Goal: Information Seeking & Learning: Learn about a topic

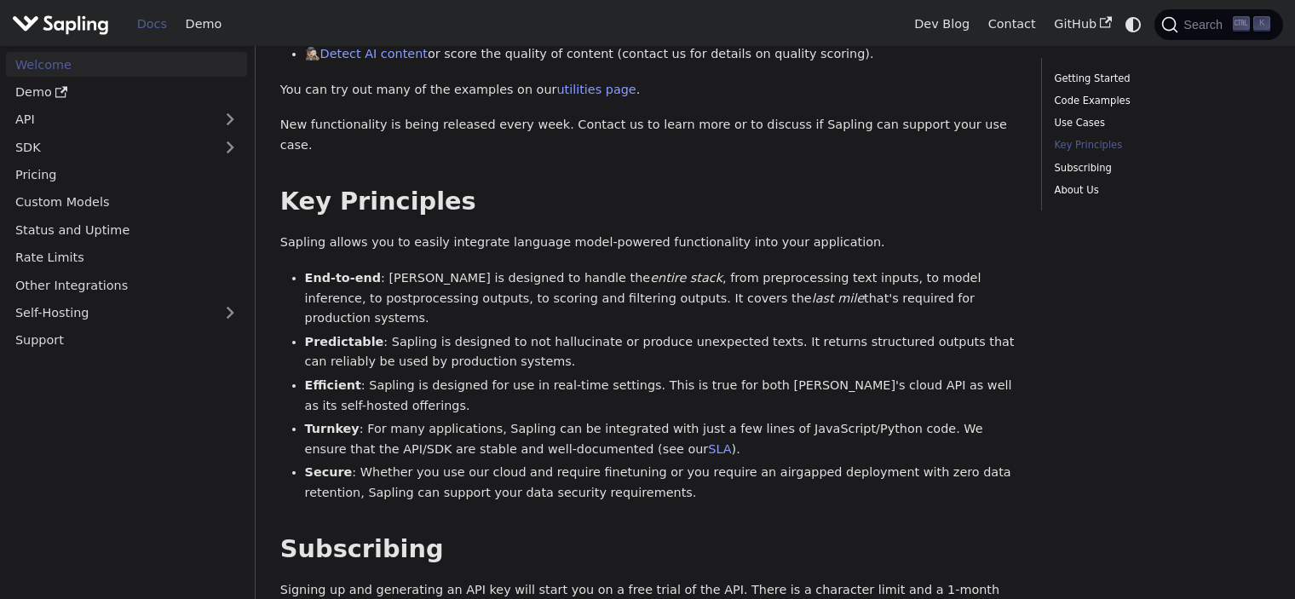
scroll to position [1193, 0]
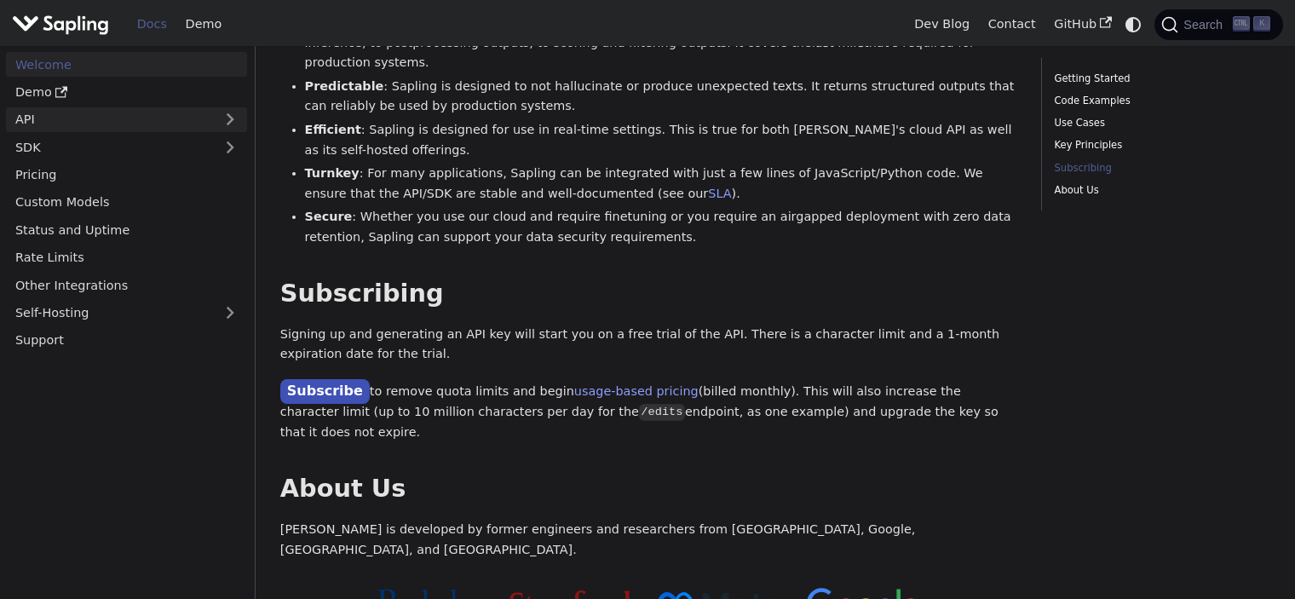
click at [174, 124] on link "API" at bounding box center [109, 119] width 207 height 25
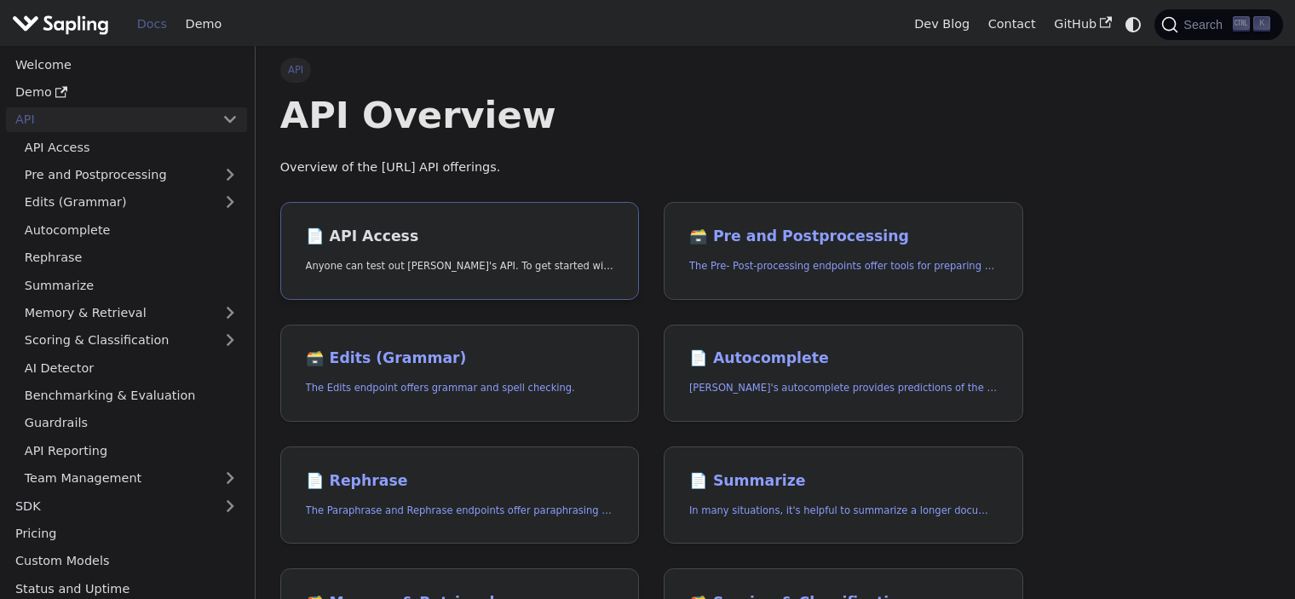
click at [373, 245] on h2 "📄️ API Access" at bounding box center [460, 237] width 308 height 19
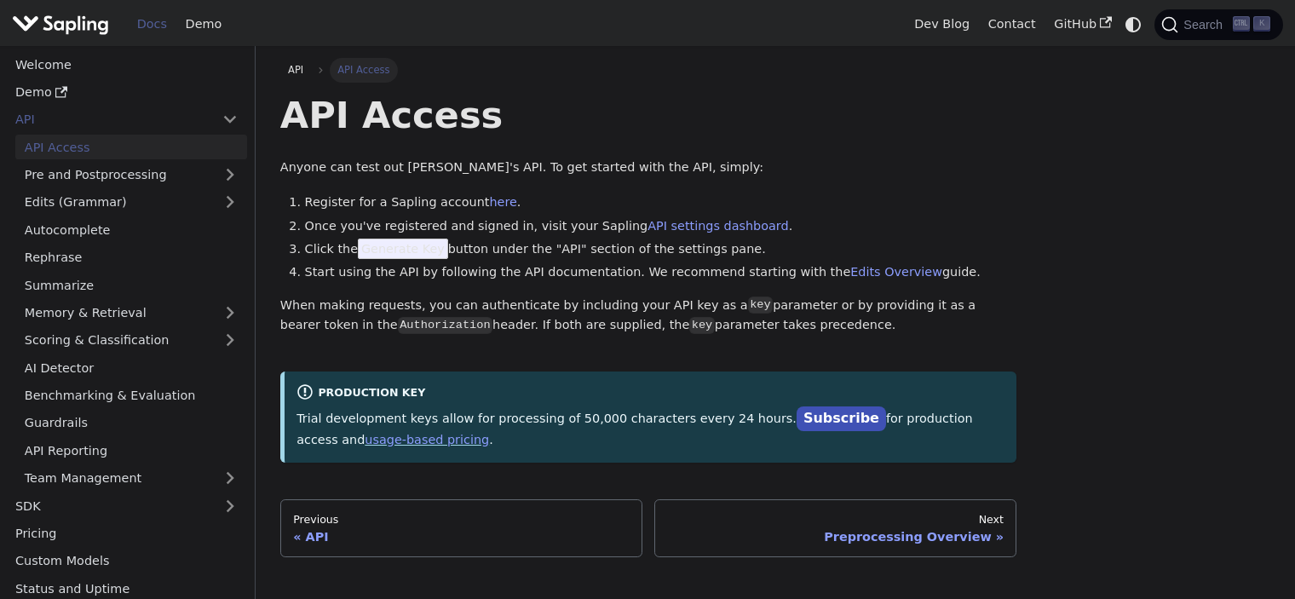
drag, startPoint x: 354, startPoint y: 247, endPoint x: 716, endPoint y: 256, distance: 361.4
click at [716, 256] on li "Click the Generate Key button under the "API" section of the settings pane." at bounding box center [661, 249] width 712 height 20
click at [489, 204] on link "here" at bounding box center [502, 202] width 27 height 14
click at [211, 30] on link "Demo" at bounding box center [203, 24] width 55 height 26
click at [60, 31] on img "Main" at bounding box center [60, 24] width 97 height 25
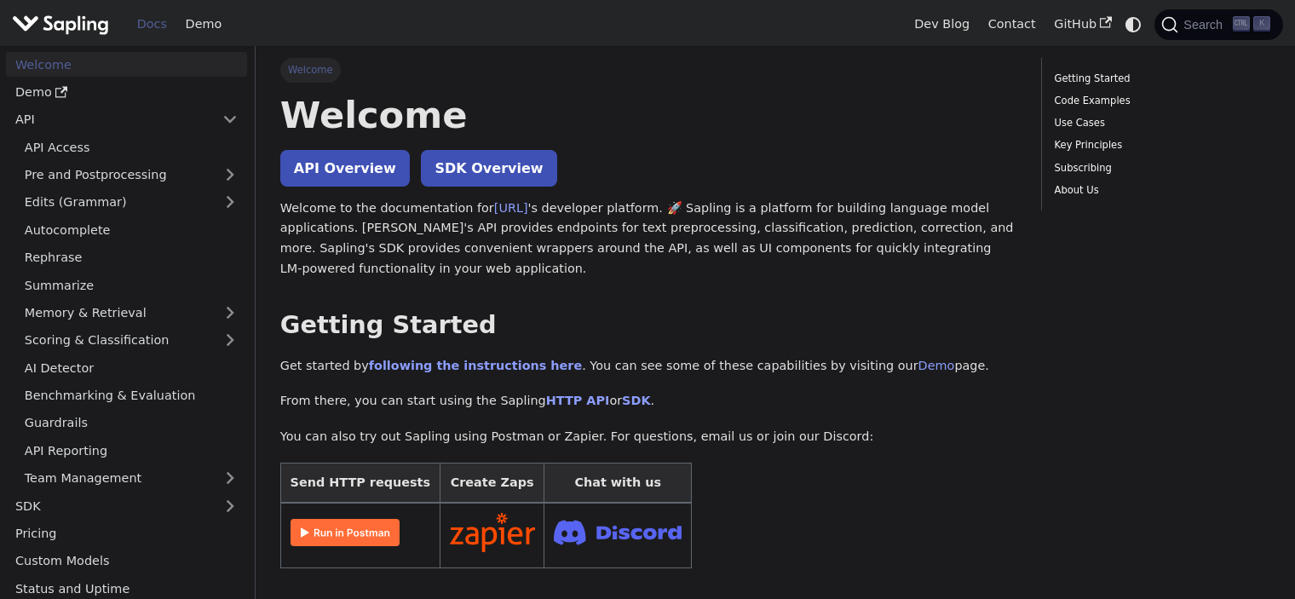
click at [84, 26] on img "Main" at bounding box center [60, 24] width 97 height 25
click at [36, 19] on img "Main" at bounding box center [60, 24] width 97 height 25
click at [333, 175] on link "API Overview" at bounding box center [345, 168] width 130 height 37
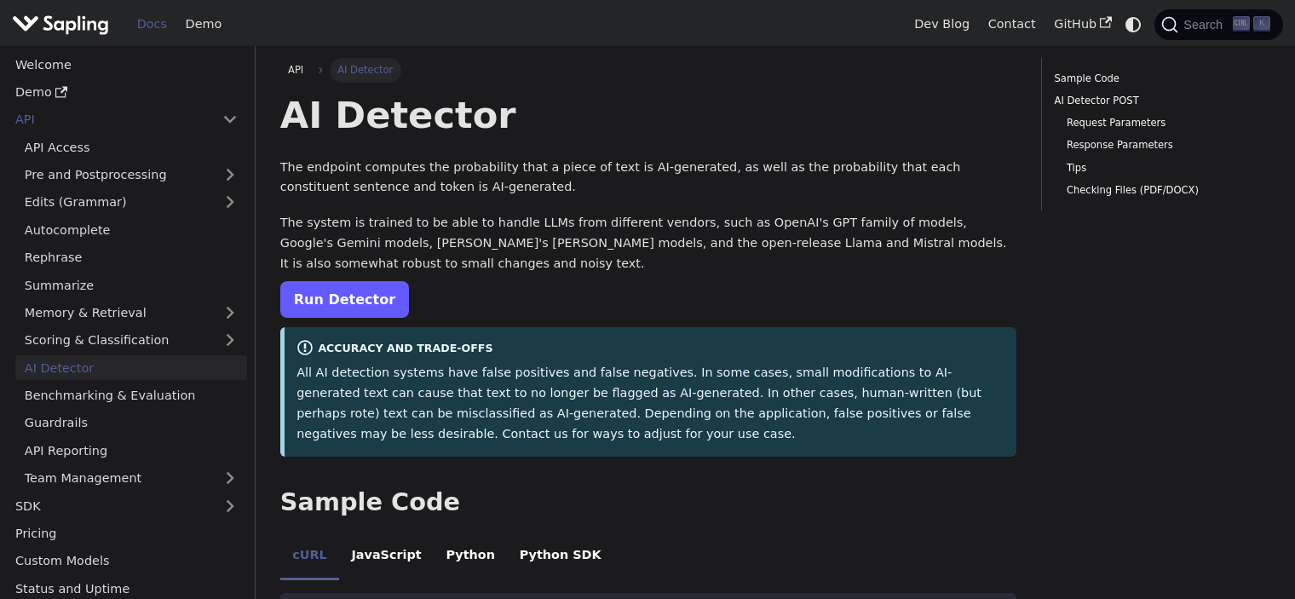
click at [336, 309] on link "Run Detector" at bounding box center [344, 299] width 129 height 37
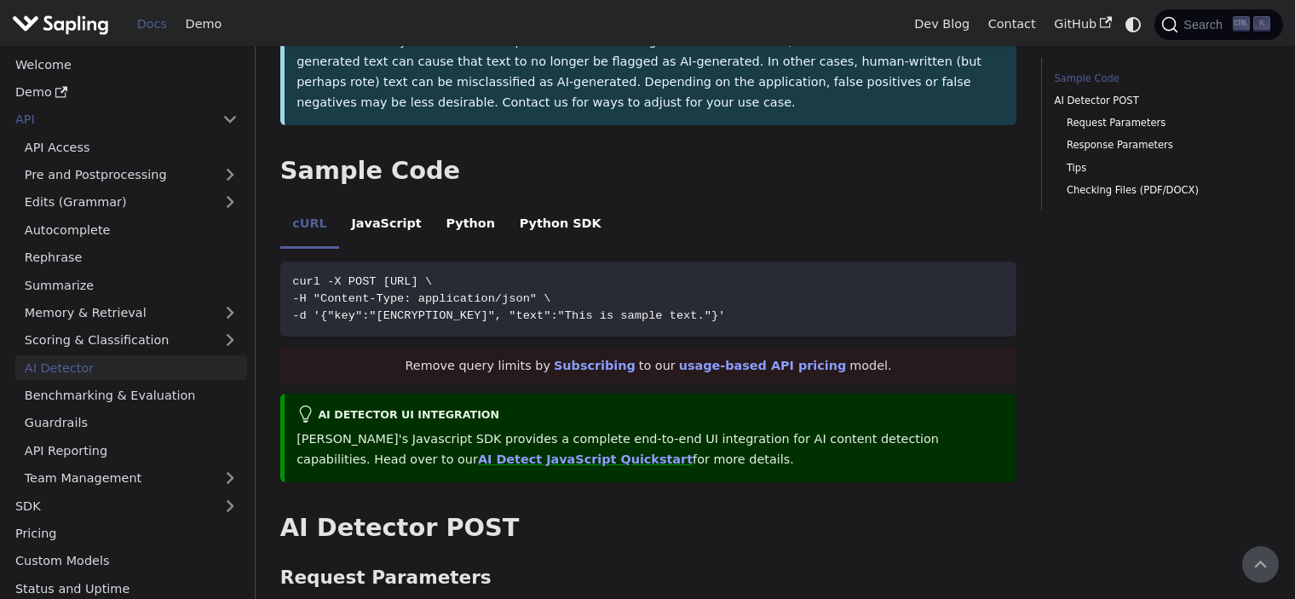
scroll to position [331, 0]
click at [435, 229] on li "Python" at bounding box center [470, 227] width 73 height 48
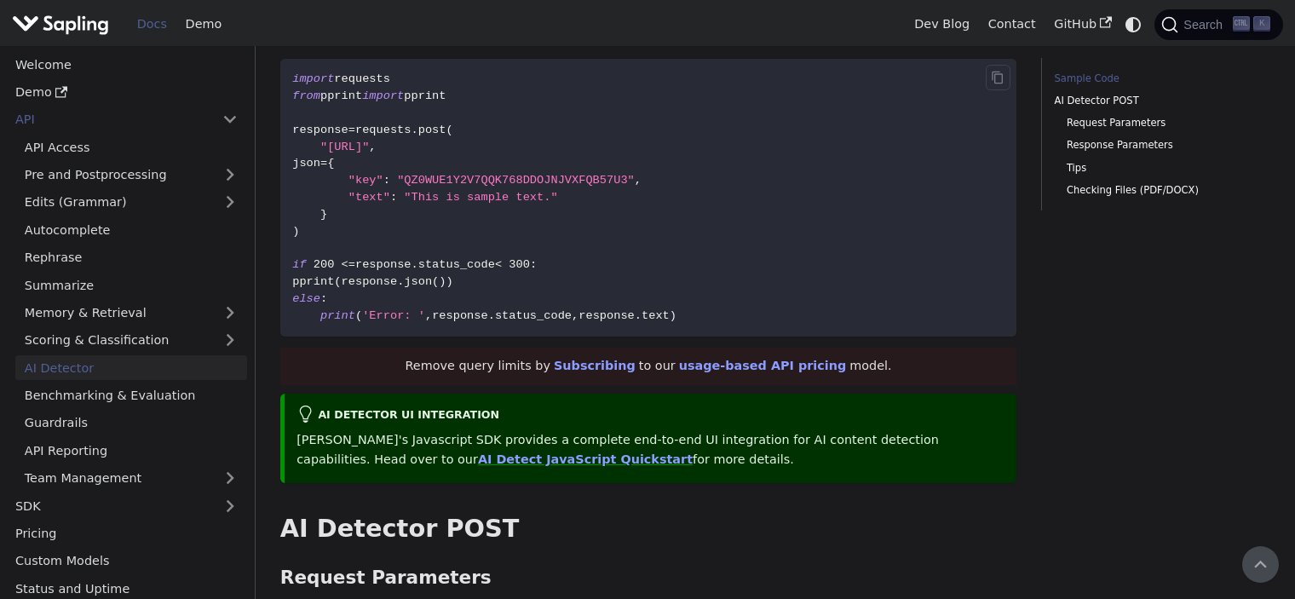
scroll to position [364, 0]
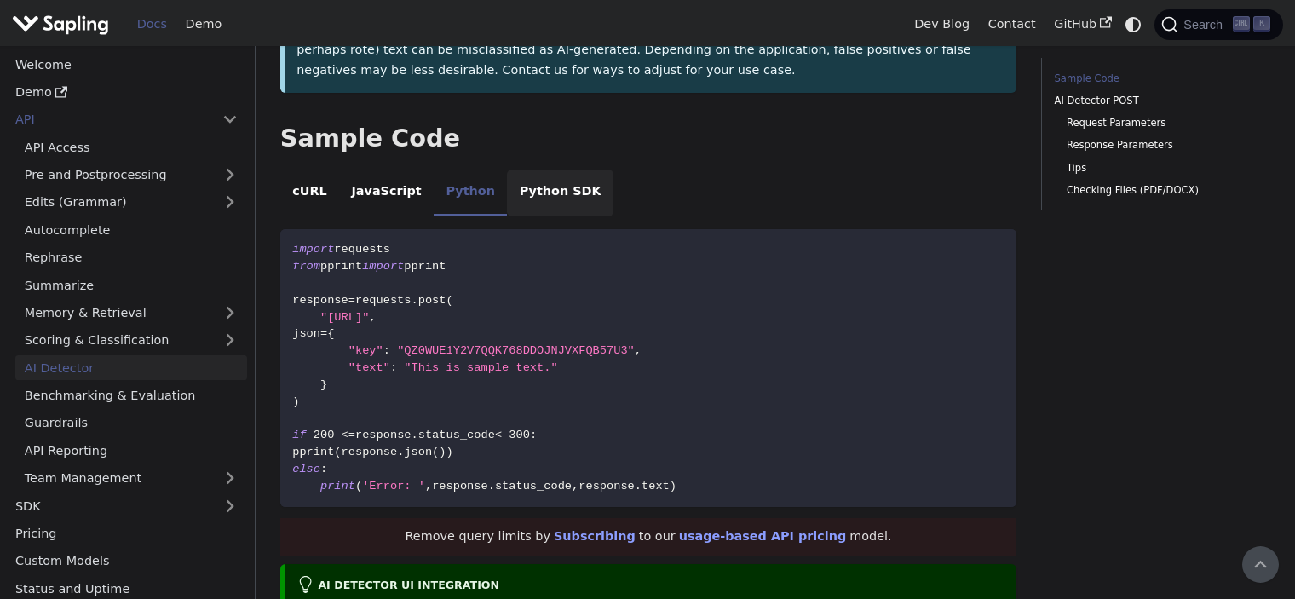
click at [507, 187] on li "Python SDK" at bounding box center [560, 194] width 107 height 48
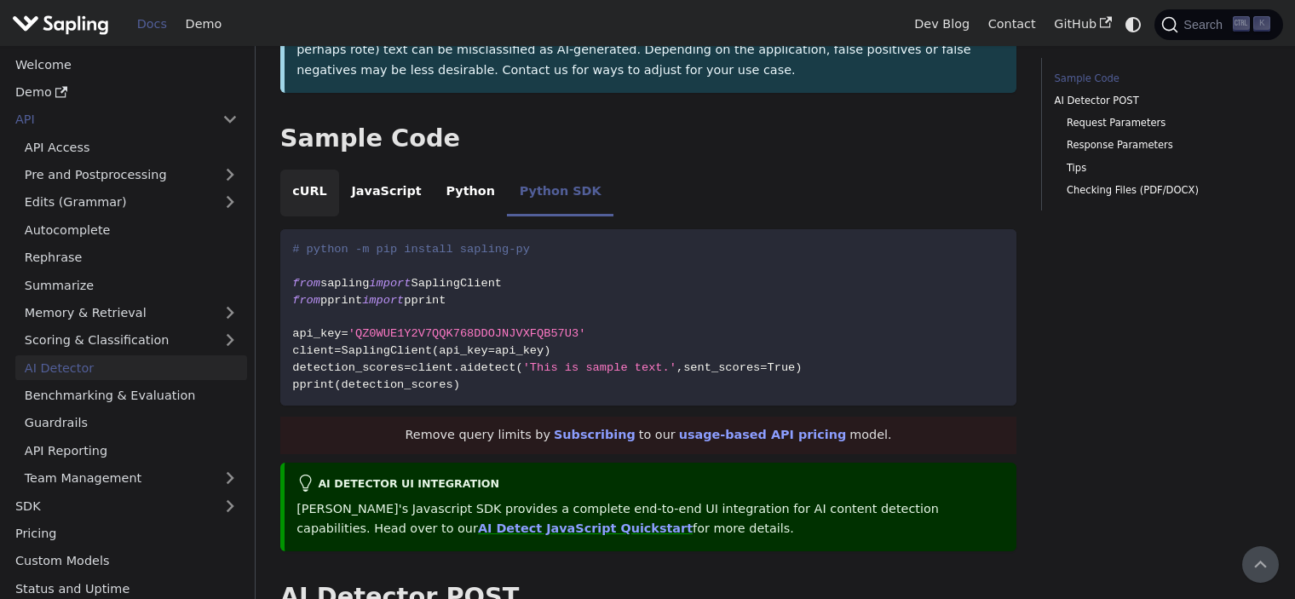
click at [308, 193] on li "cURL" at bounding box center [309, 194] width 59 height 48
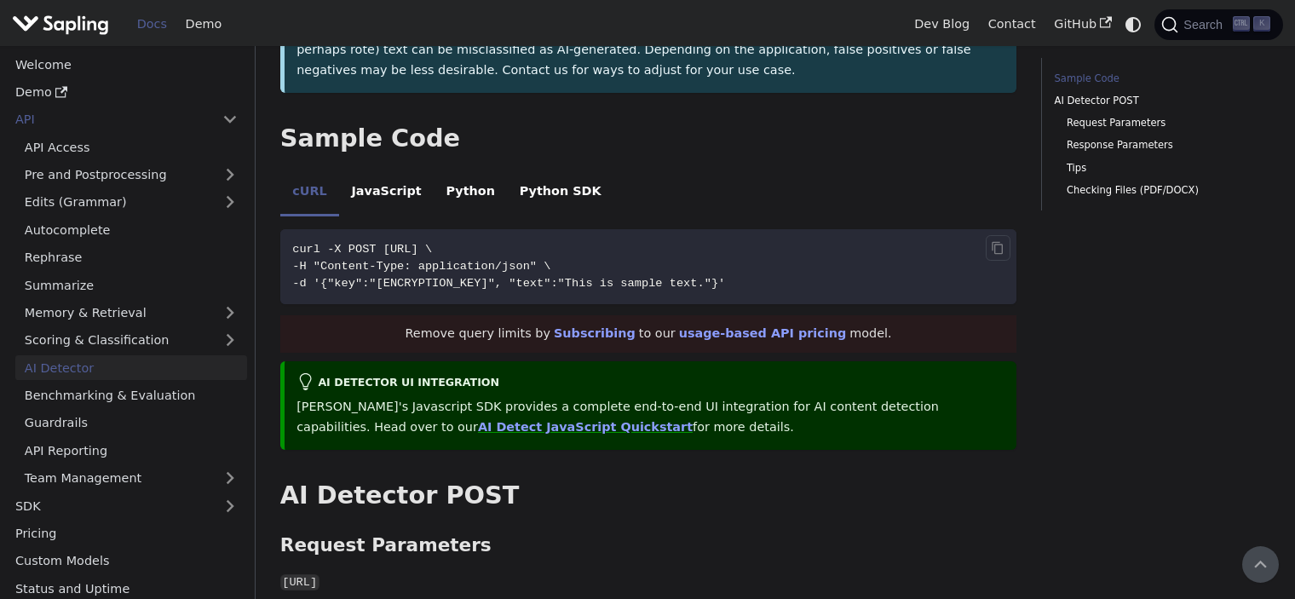
drag, startPoint x: 837, startPoint y: 283, endPoint x: 284, endPoint y: 247, distance: 554.2
click at [284, 247] on code "curl -X POST https://api.sapling.ai/api/v1/aidetect \ -H "Content-Type: applica…" at bounding box center [648, 266] width 737 height 75
copy code "curl -X POST https://api.sapling.ai/api/v1/aidetect \ -H "Content-Type: applica…"
click at [382, 194] on li "JavaScript" at bounding box center [386, 194] width 95 height 48
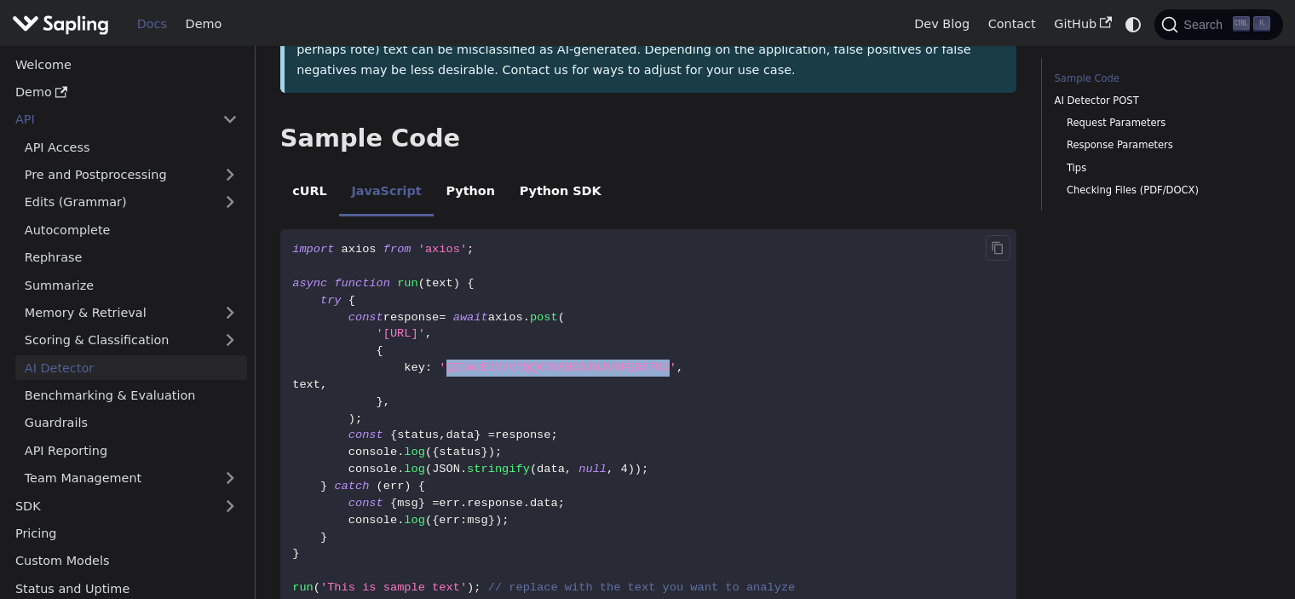
drag, startPoint x: 435, startPoint y: 367, endPoint x: 636, endPoint y: 373, distance: 200.3
click at [636, 373] on span "'QZ0WUE1Y2V7QQK768DDOJNJVXFQB57U3'" at bounding box center [558, 367] width 238 height 13
copy span "QZ0WUE1Y2V7QQK768DDOJNJVXFQB57U3"
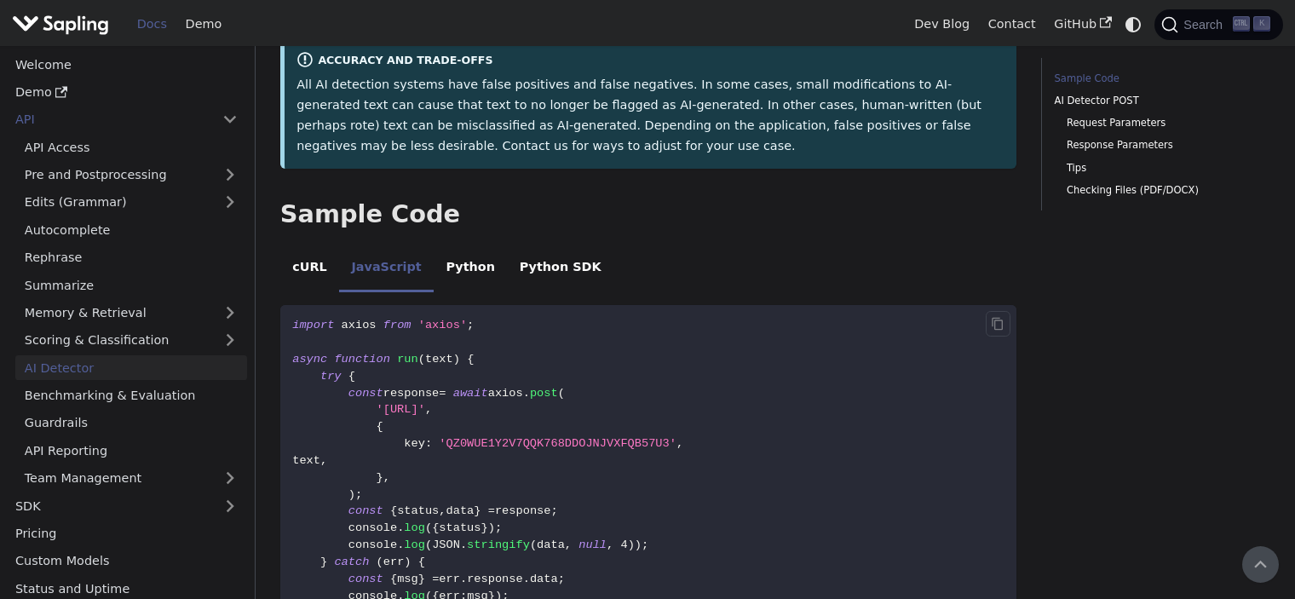
scroll to position [279, 0]
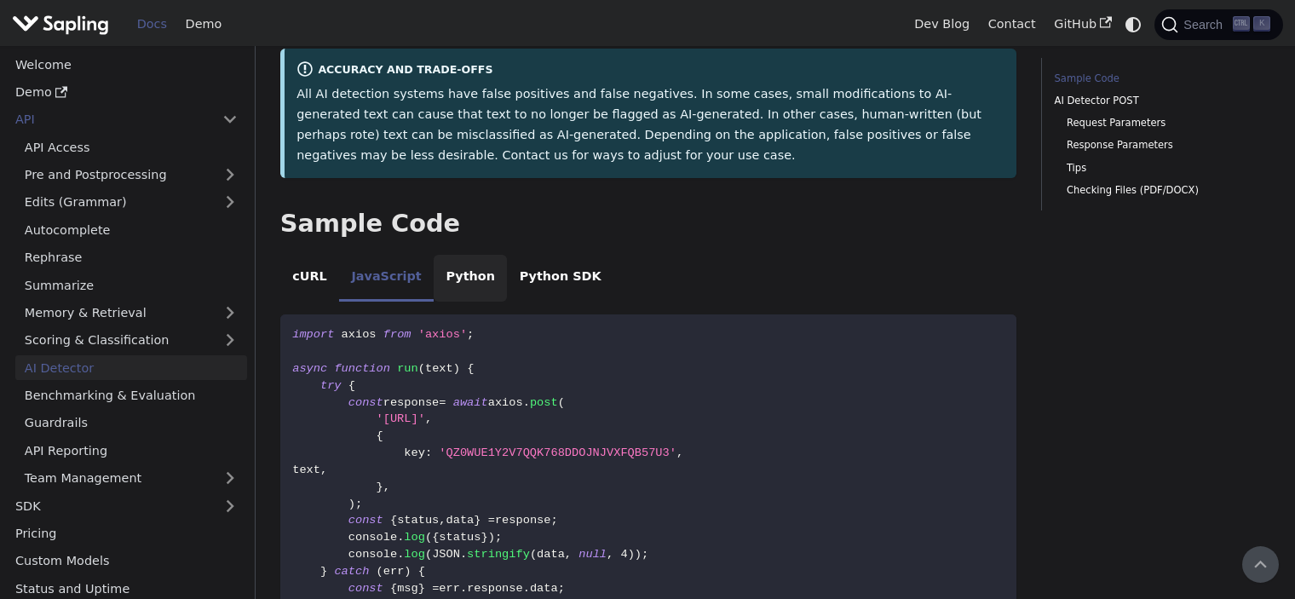
click at [462, 292] on li "Python" at bounding box center [470, 279] width 73 height 48
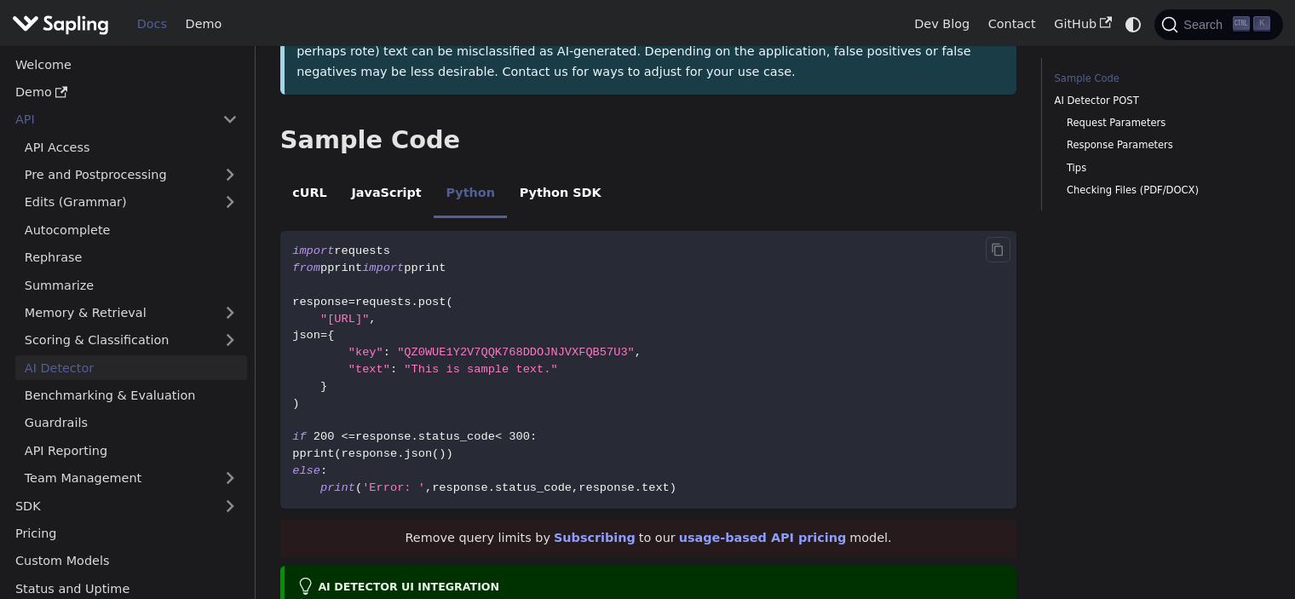
scroll to position [449, 0]
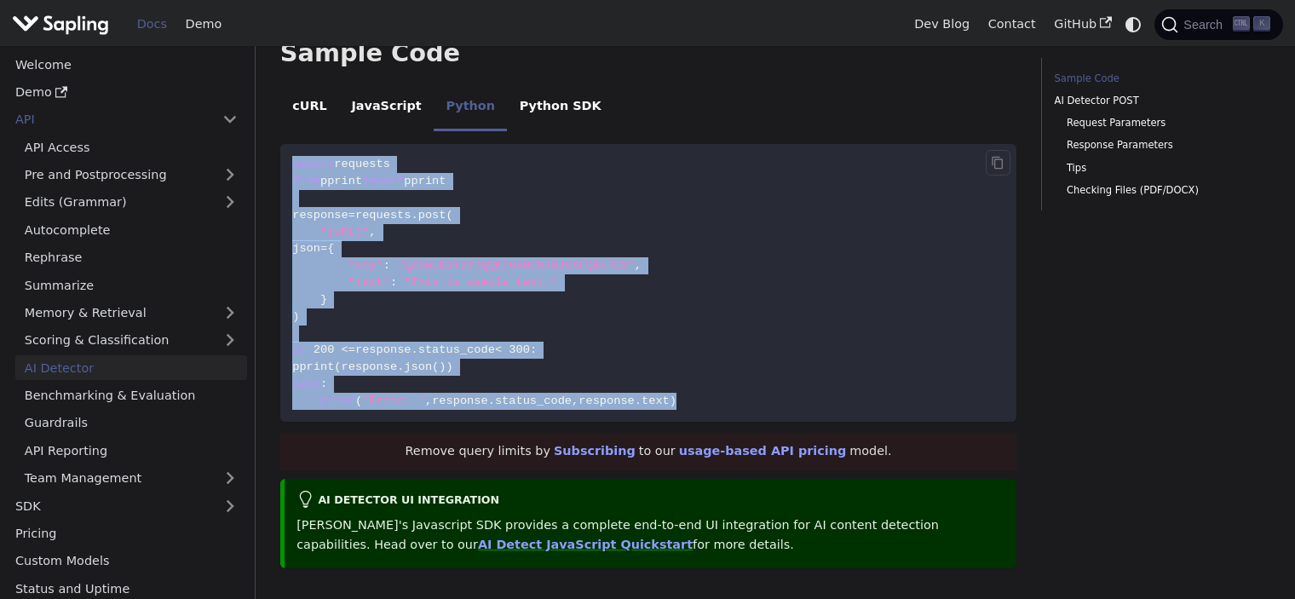
drag, startPoint x: 663, startPoint y: 401, endPoint x: 292, endPoint y: 167, distance: 438.5
click at [292, 167] on code "import requests from pprint import pprint response = requests . post ( "https:/…" at bounding box center [648, 283] width 737 height 278
copy code "import requests from pprint import pprint response = requests . post ( "https:/…"
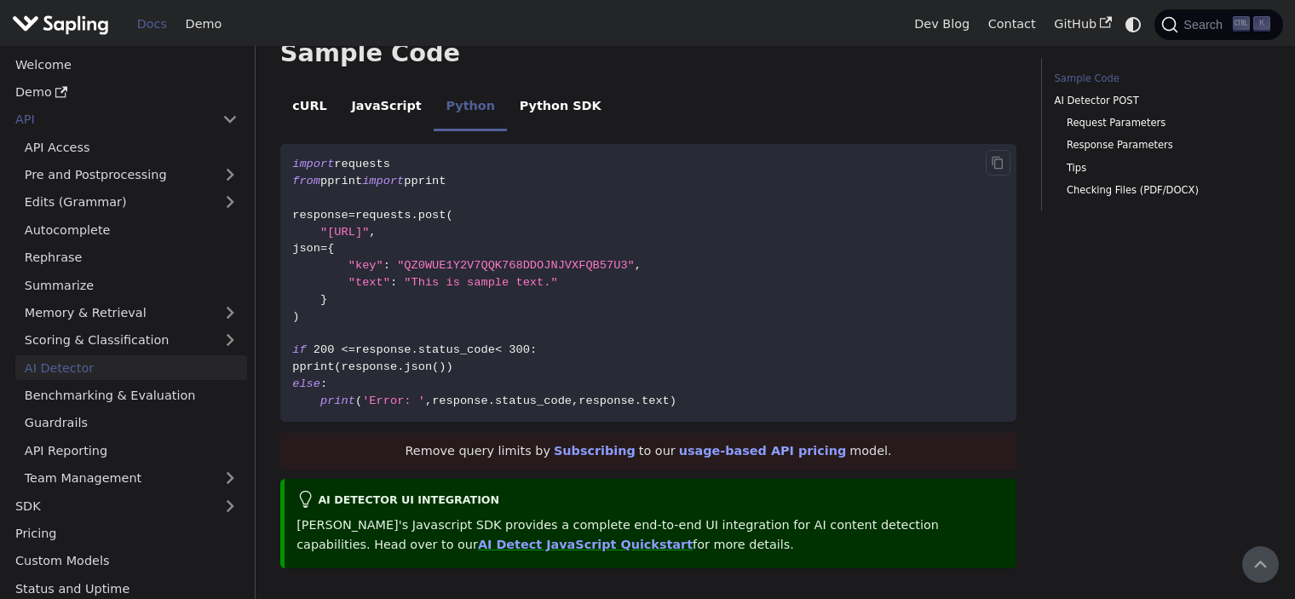
scroll to position [108, 0]
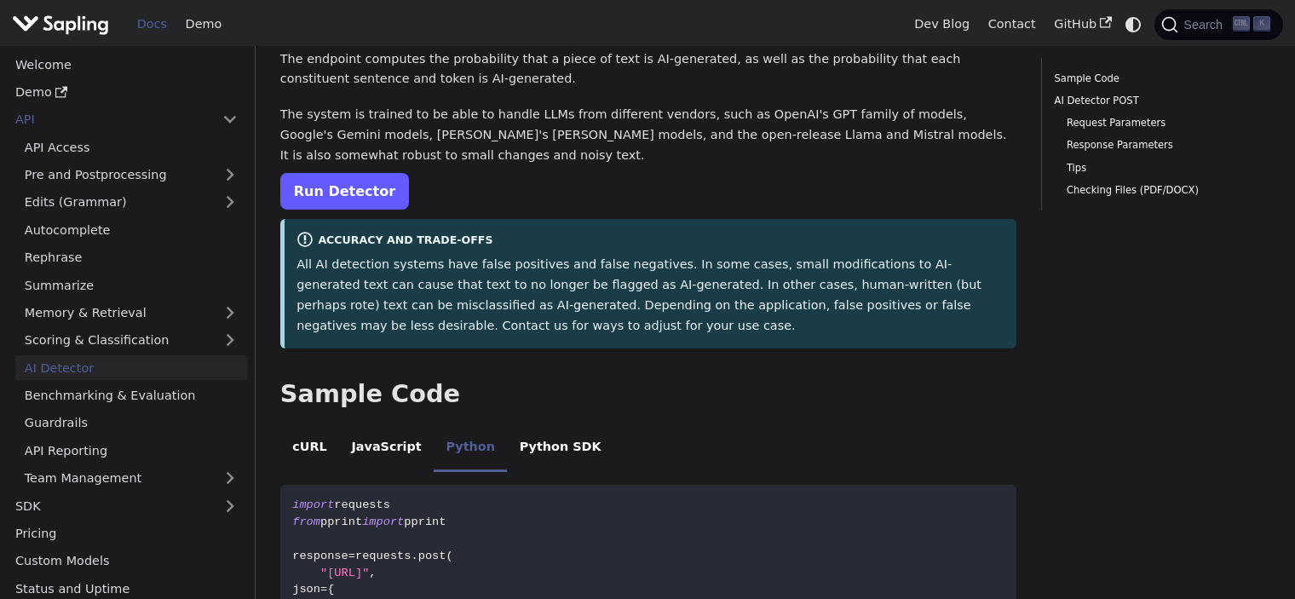
click at [368, 199] on link "Run Detector" at bounding box center [344, 191] width 129 height 37
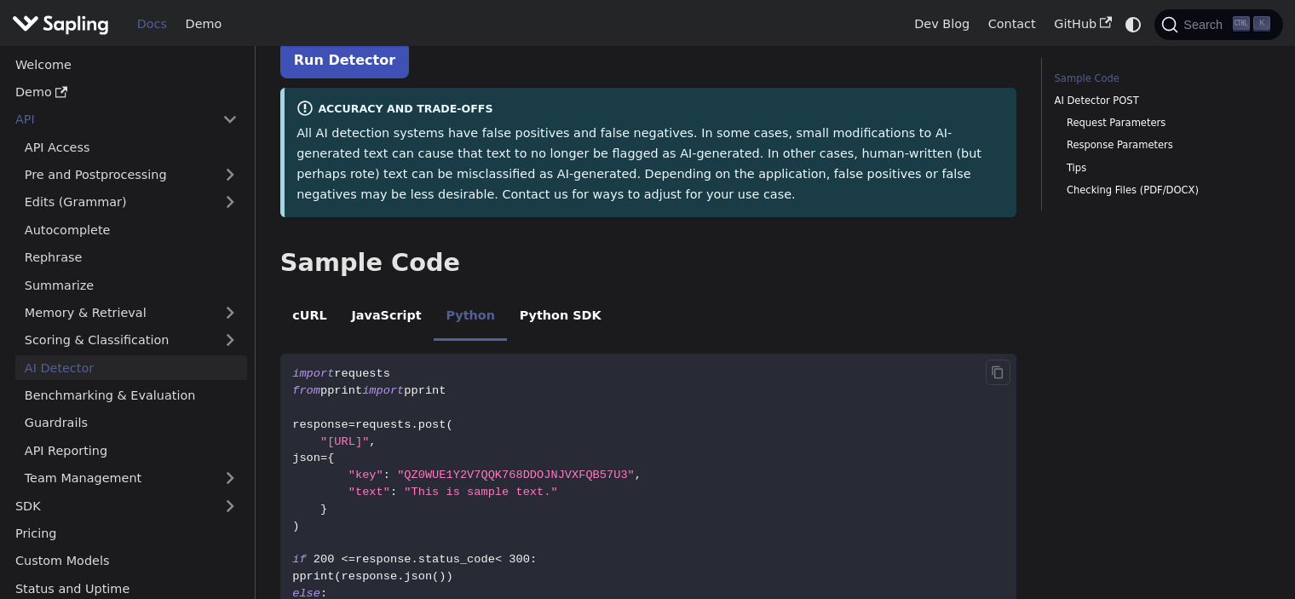
scroll to position [426, 0]
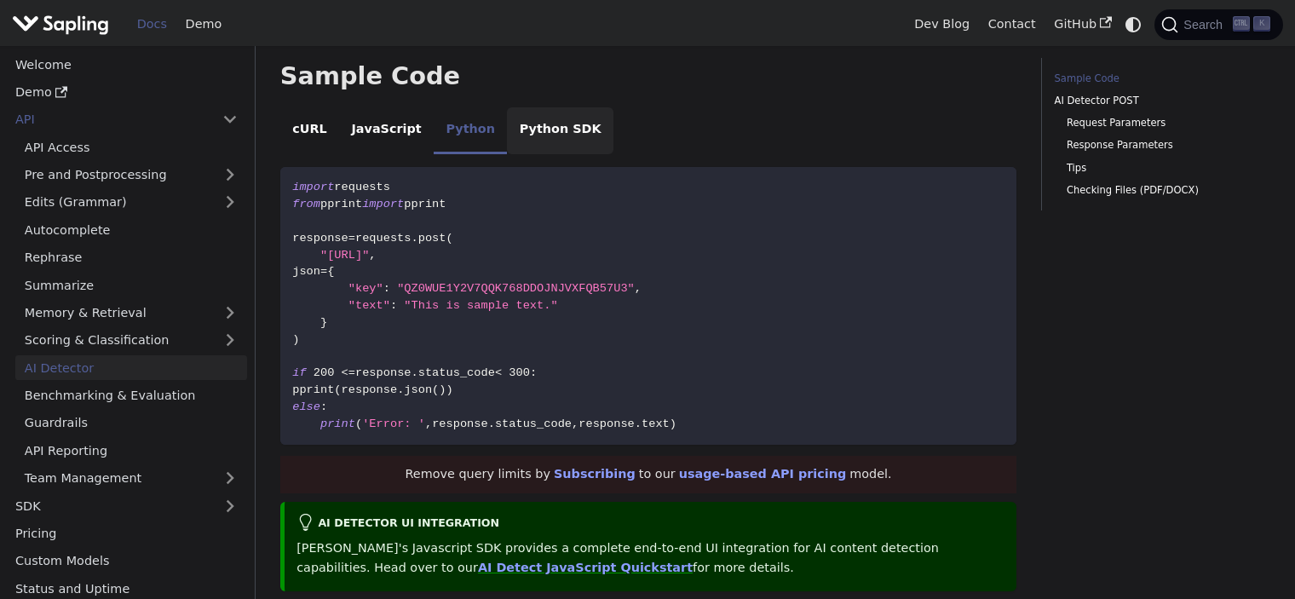
click at [525, 138] on li "Python SDK" at bounding box center [560, 131] width 107 height 48
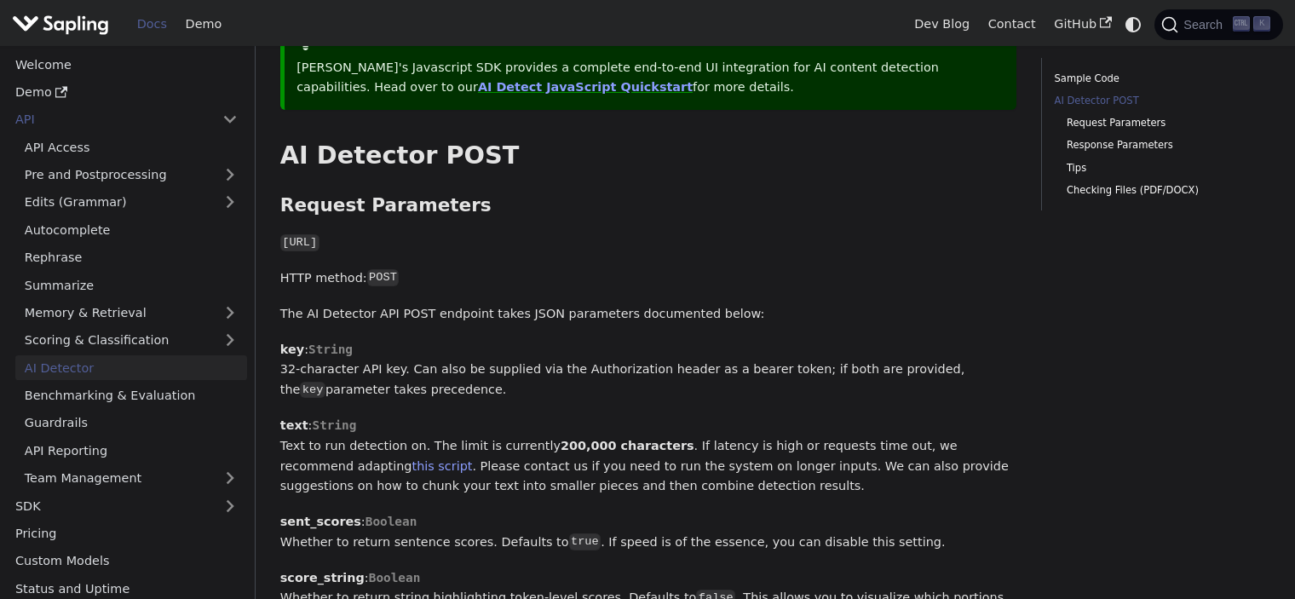
scroll to position [852, 0]
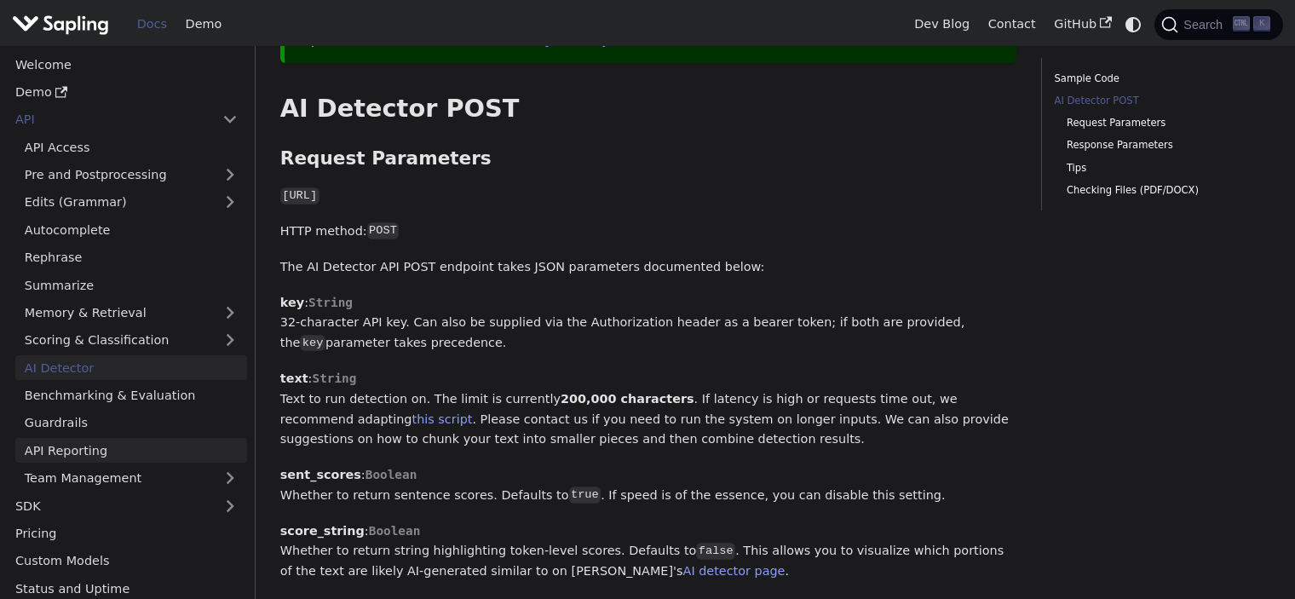
click at [94, 459] on link "API Reporting" at bounding box center [131, 450] width 232 height 25
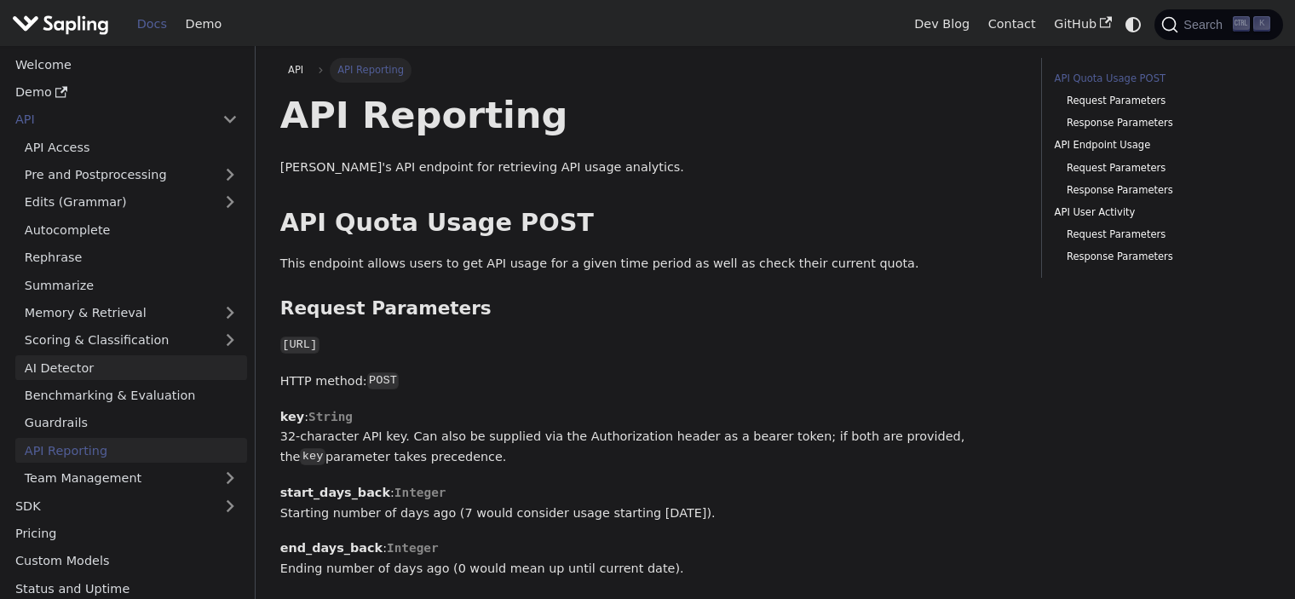
scroll to position [118, 0]
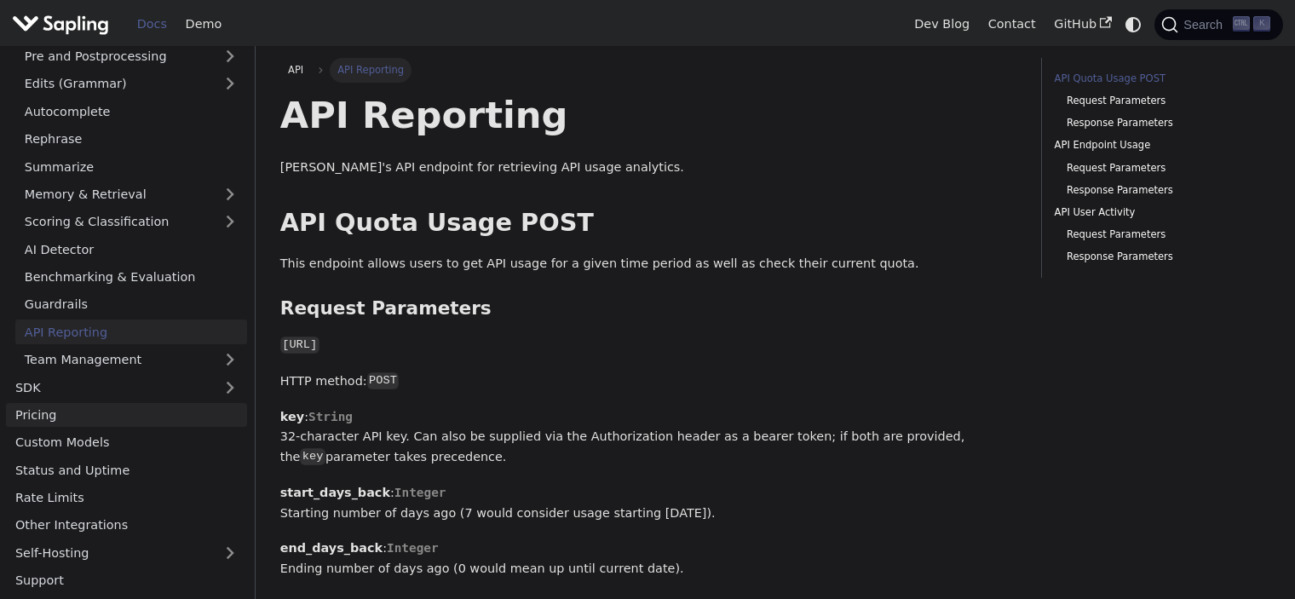
click at [142, 415] on link "Pricing" at bounding box center [126, 415] width 241 height 25
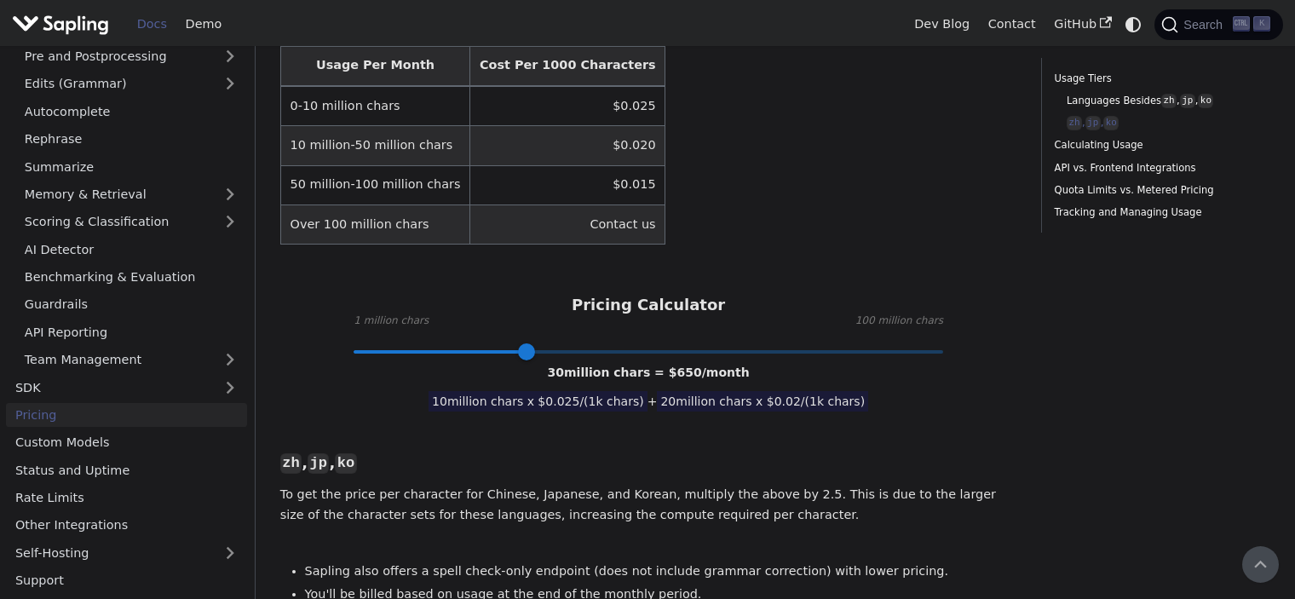
scroll to position [326, 0]
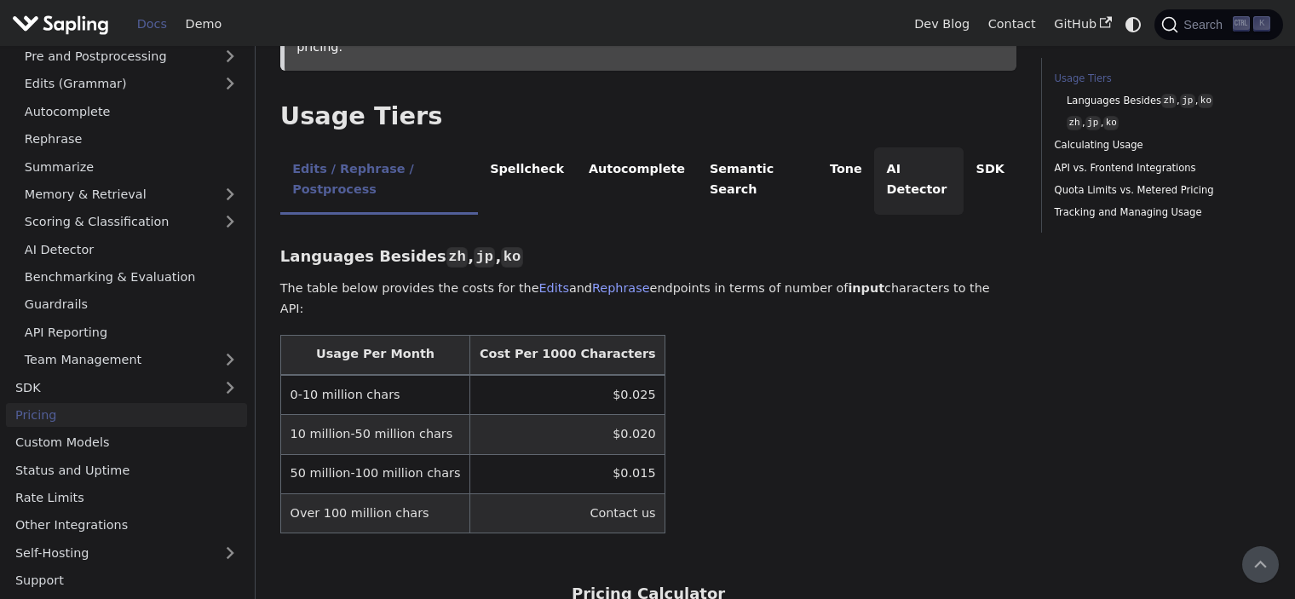
click at [890, 147] on li "AI Detector" at bounding box center [918, 180] width 89 height 67
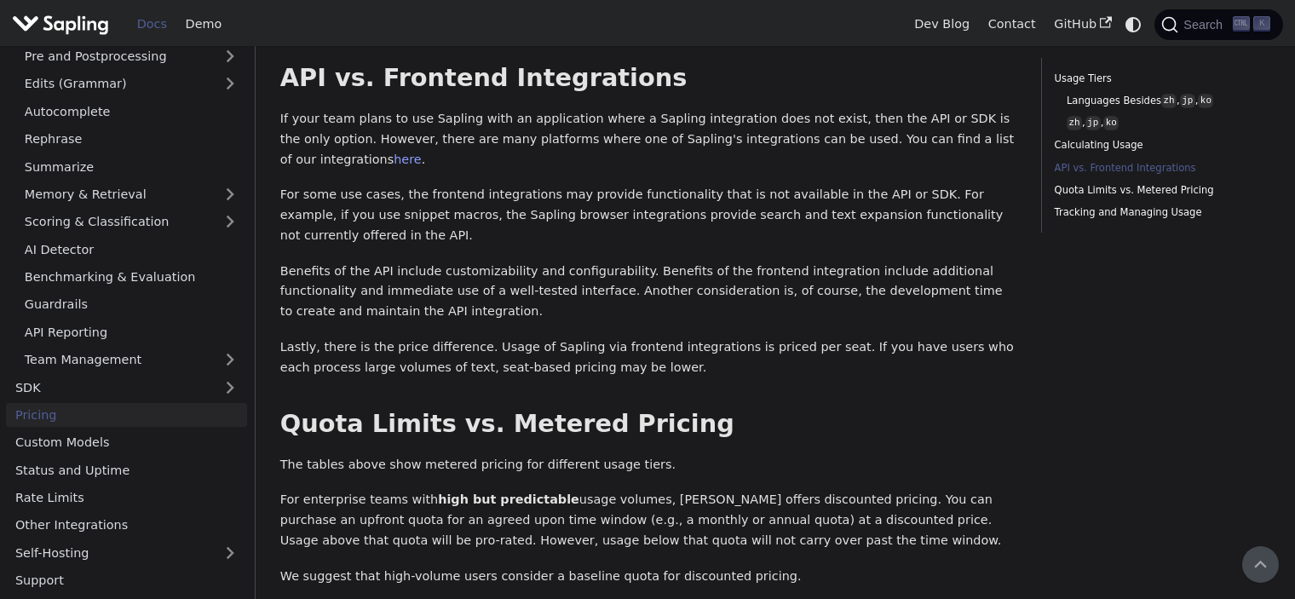
scroll to position [837, 0]
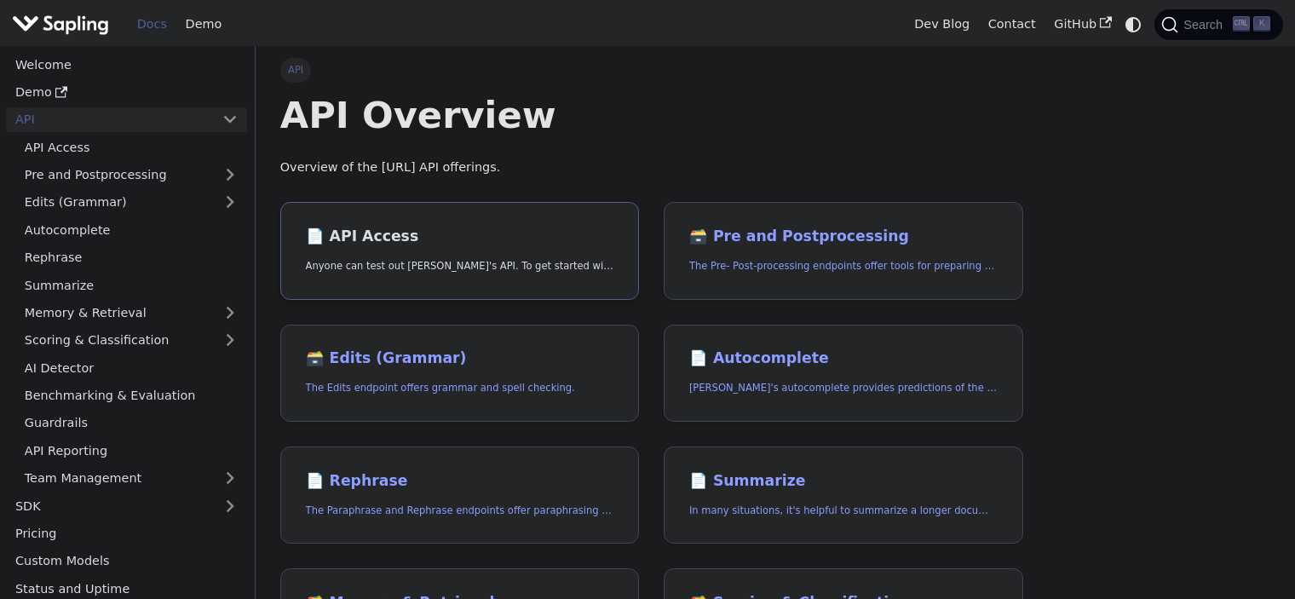
click at [406, 234] on h2 "📄️ API Access" at bounding box center [460, 237] width 308 height 19
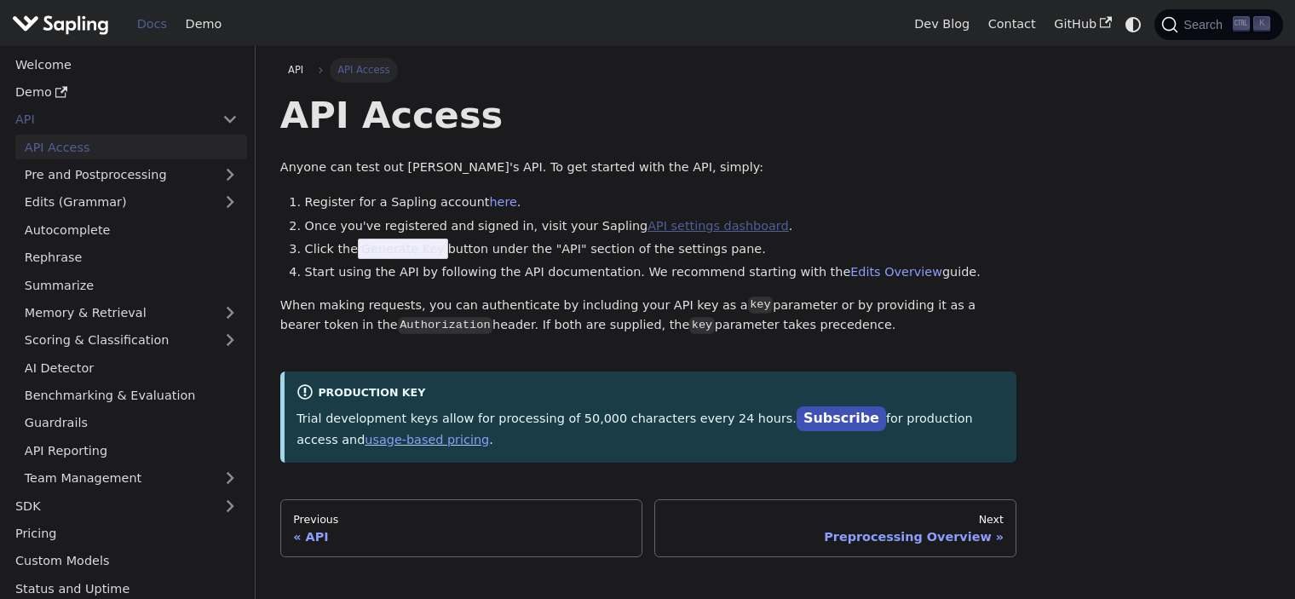
click at [687, 229] on link "API settings dashboard" at bounding box center [718, 226] width 141 height 14
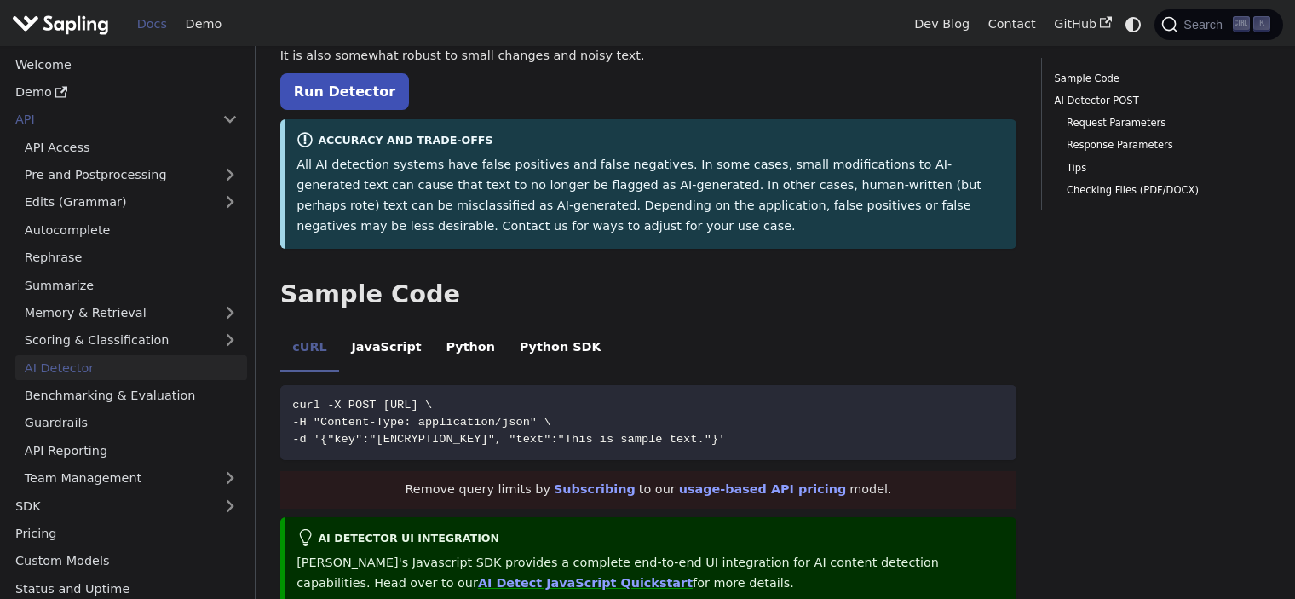
scroll to position [256, 0]
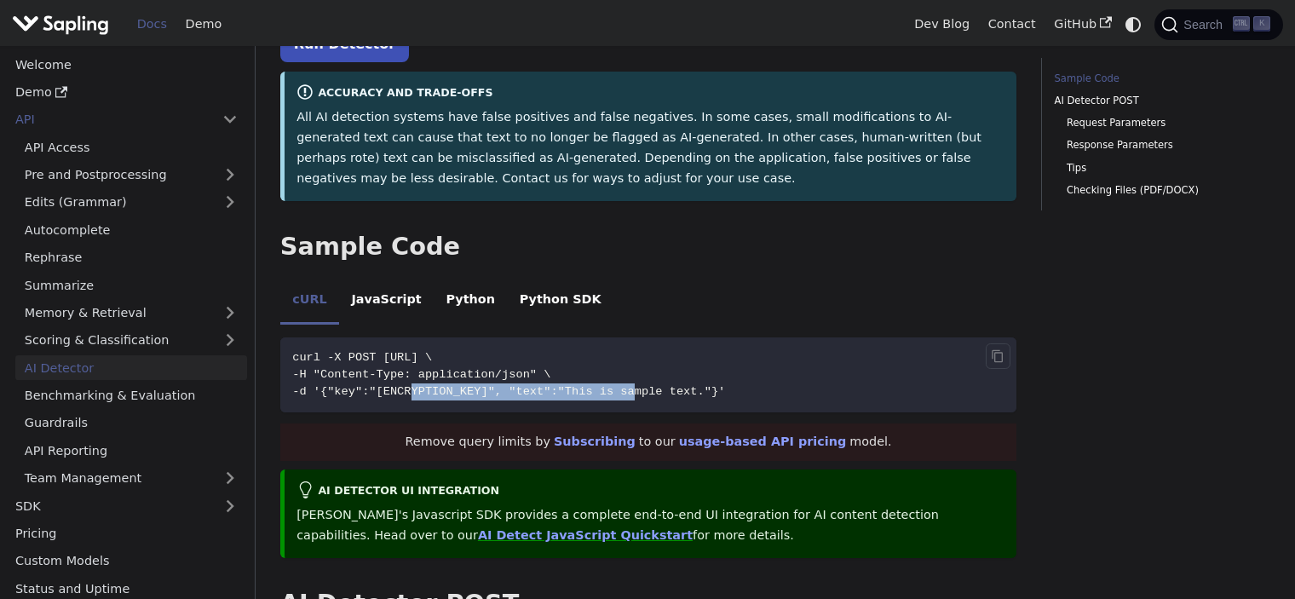
drag, startPoint x: 401, startPoint y: 389, endPoint x: 604, endPoint y: 396, distance: 203.8
click at [604, 396] on span "-d '{"key":"[ENCRYPTION_KEY]", "text":"This is sample text."}'" at bounding box center [508, 391] width 433 height 13
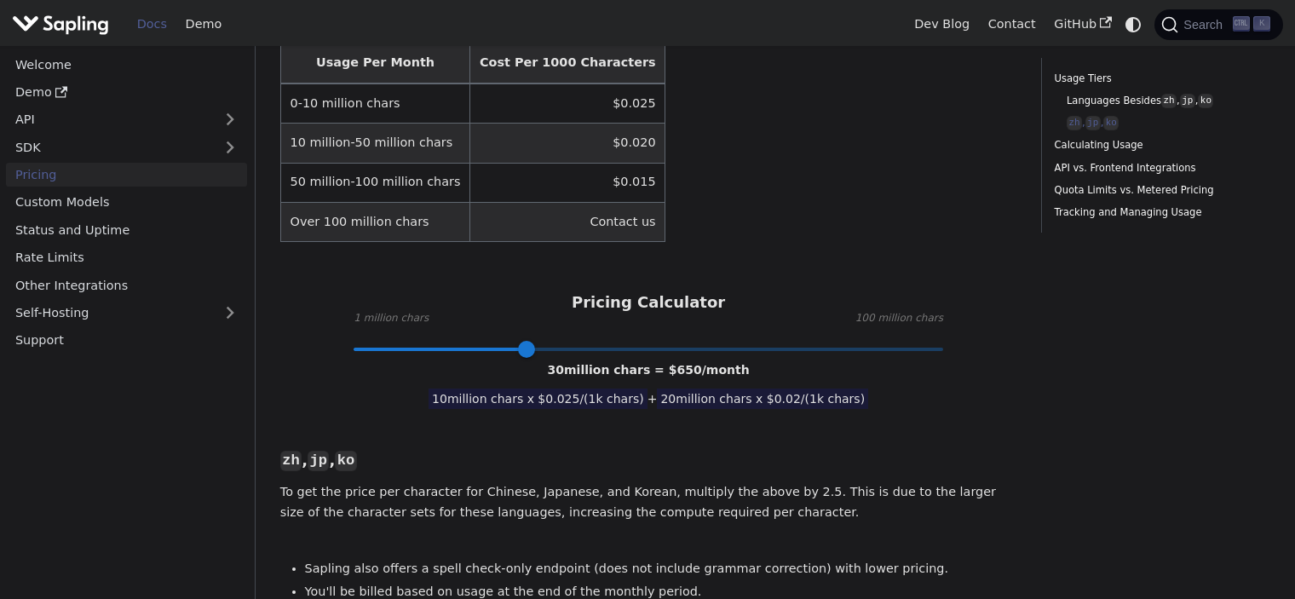
scroll to position [341, 0]
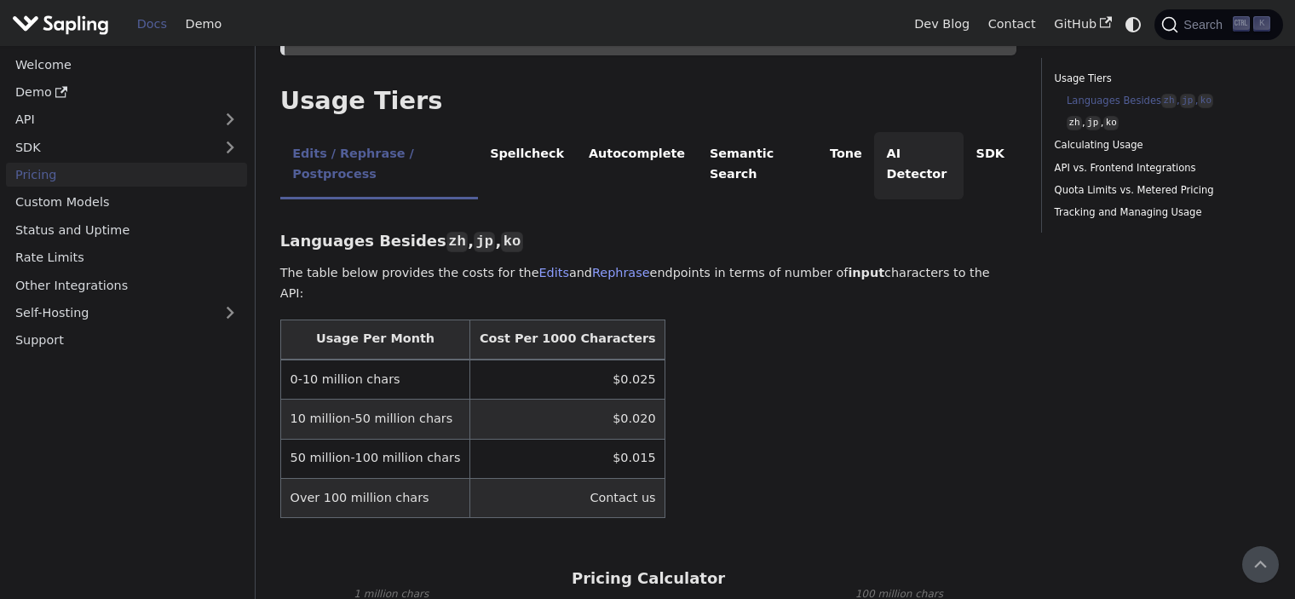
click at [893, 132] on li "AI Detector" at bounding box center [918, 165] width 89 height 67
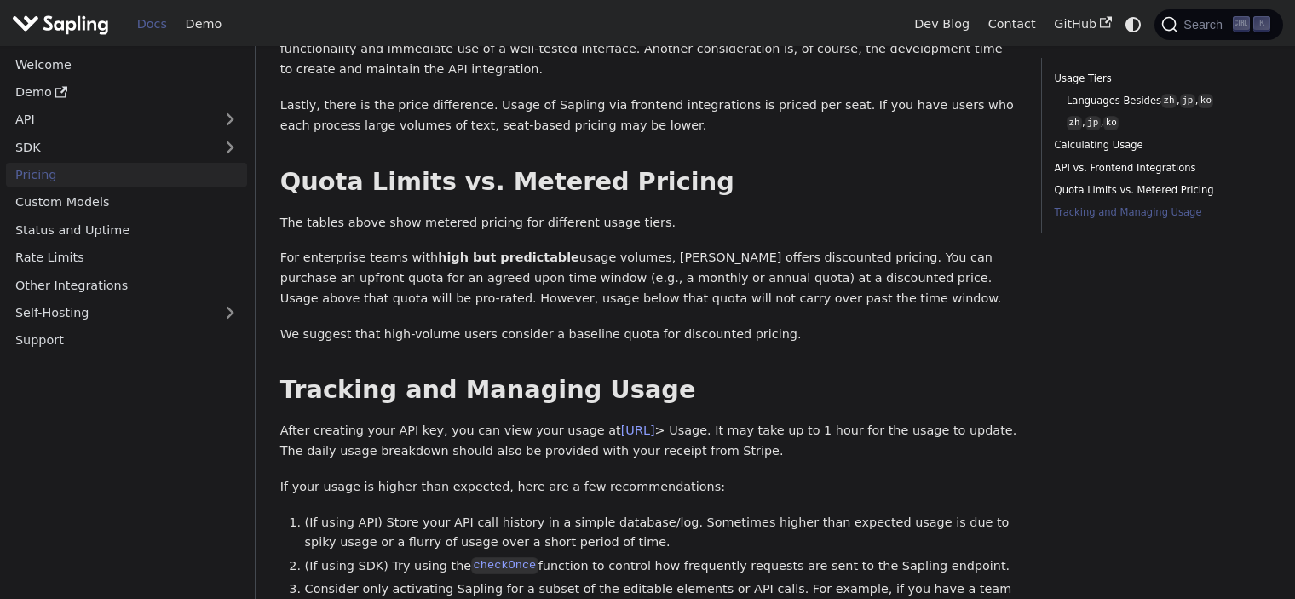
scroll to position [1108, 0]
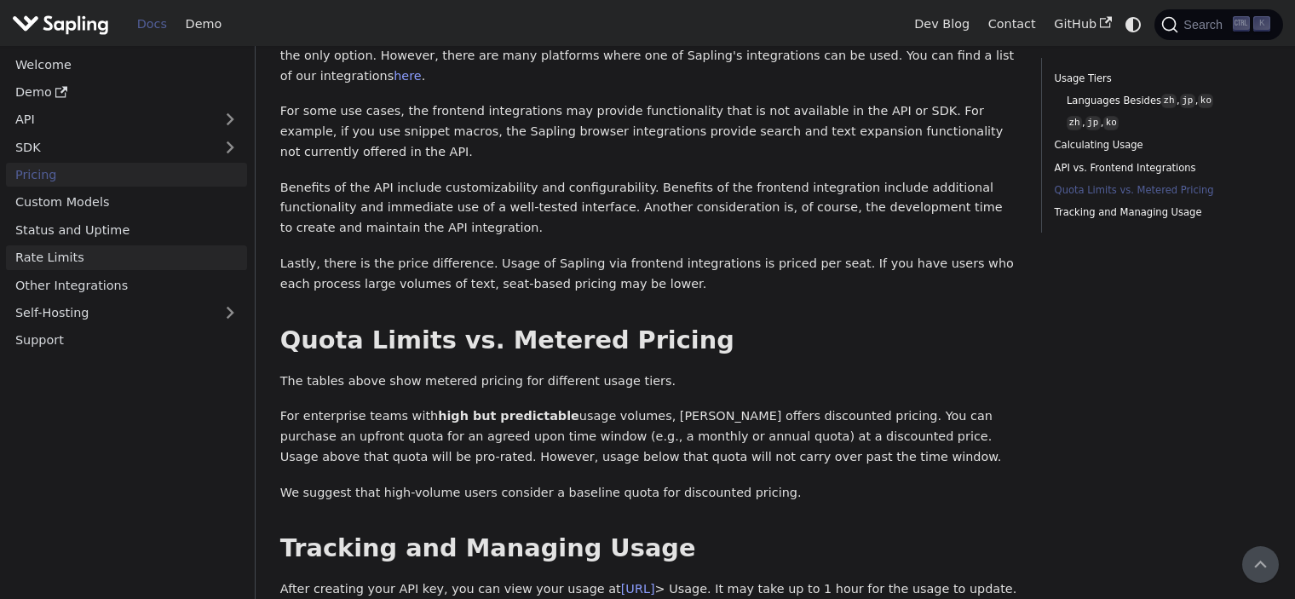
click at [69, 261] on link "Rate Limits" at bounding box center [126, 257] width 241 height 25
